Goal: Transaction & Acquisition: Purchase product/service

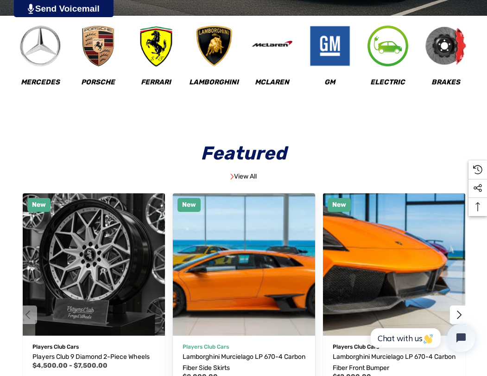
scroll to position [417, 0]
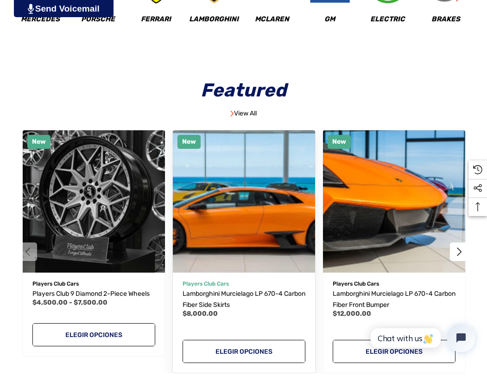
click at [60, 63] on img "Lamborghini Murcielago LP 670-4 Carbon Fiber Side Skirts,$8,000.00\a" at bounding box center [243, 201] width 157 height 157
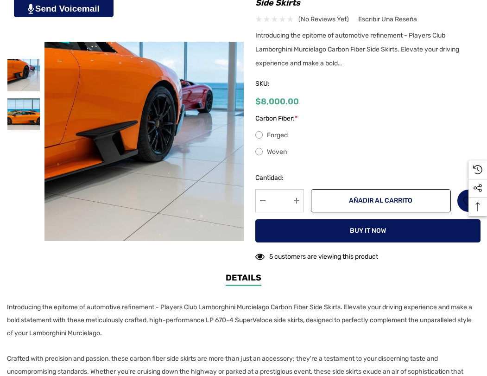
click at [269, 129] on div "Carbon Fiber: * Forged Woven" at bounding box center [367, 140] width 225 height 55
click at [271, 143] on div "Forged Woven" at bounding box center [367, 144] width 225 height 28
click at [274, 139] on label "Forged" at bounding box center [367, 135] width 225 height 11
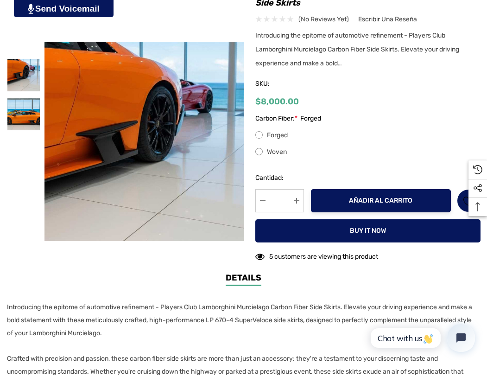
click at [336, 194] on button "Añadir al carrito" at bounding box center [381, 200] width 140 height 23
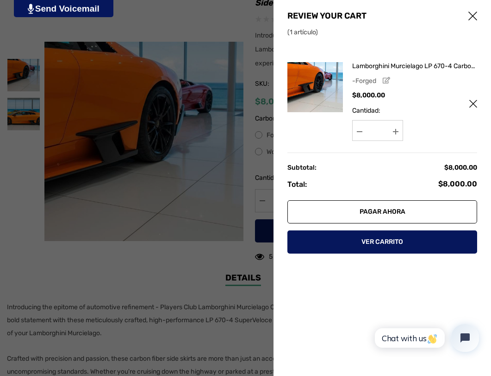
click at [409, 213] on link "Pagar ahora" at bounding box center [383, 211] width 190 height 23
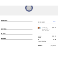
scroll to position [54, 0]
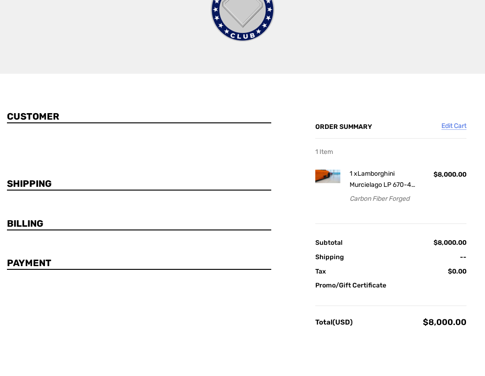
click at [357, 289] on link "Promo/Gift Certificate" at bounding box center [390, 285] width 151 height 10
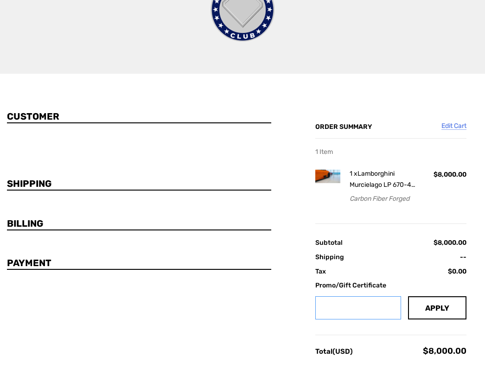
drag, startPoint x: 365, startPoint y: 305, endPoint x: 378, endPoint y: 305, distance: 13.0
click at [365, 305] on input "Gift Certificate or Coupon Code" at bounding box center [358, 307] width 86 height 23
paste input "****"
type input "****"
click at [439, 305] on button "Apply" at bounding box center [437, 307] width 58 height 23
